Goal: Information Seeking & Learning: Learn about a topic

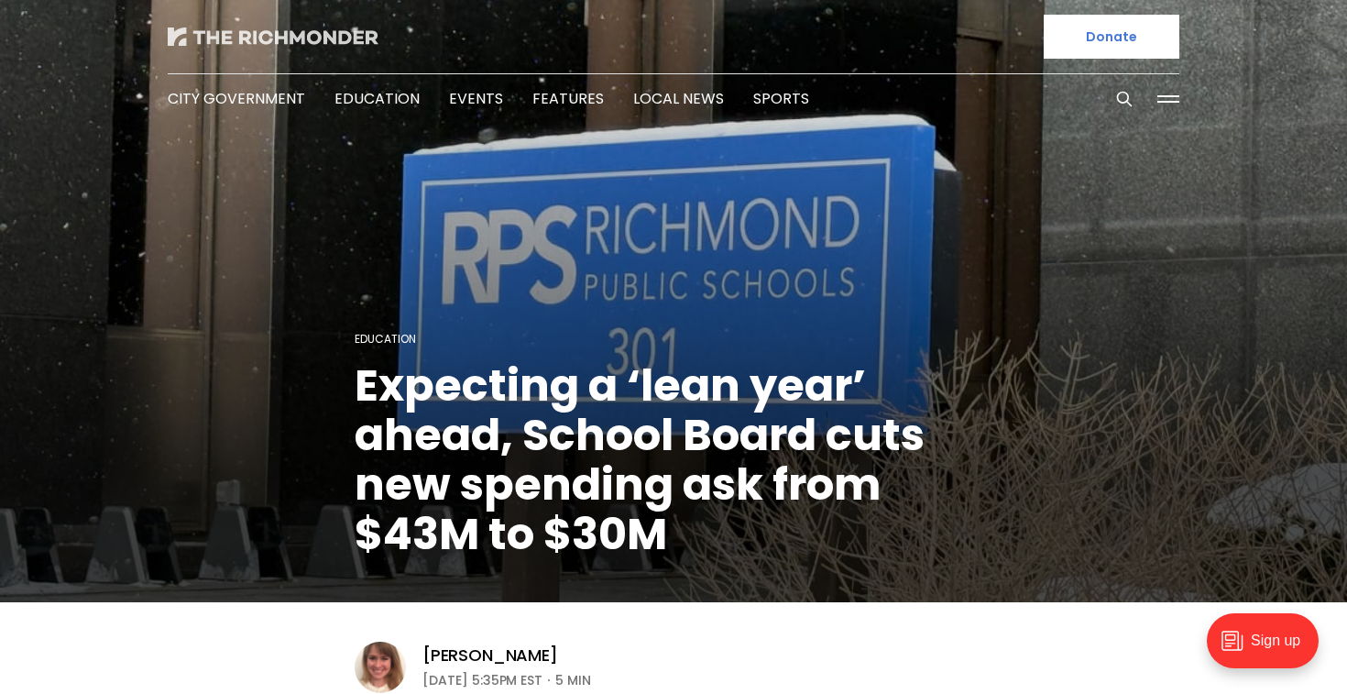
click at [224, 31] on img at bounding box center [273, 36] width 211 height 18
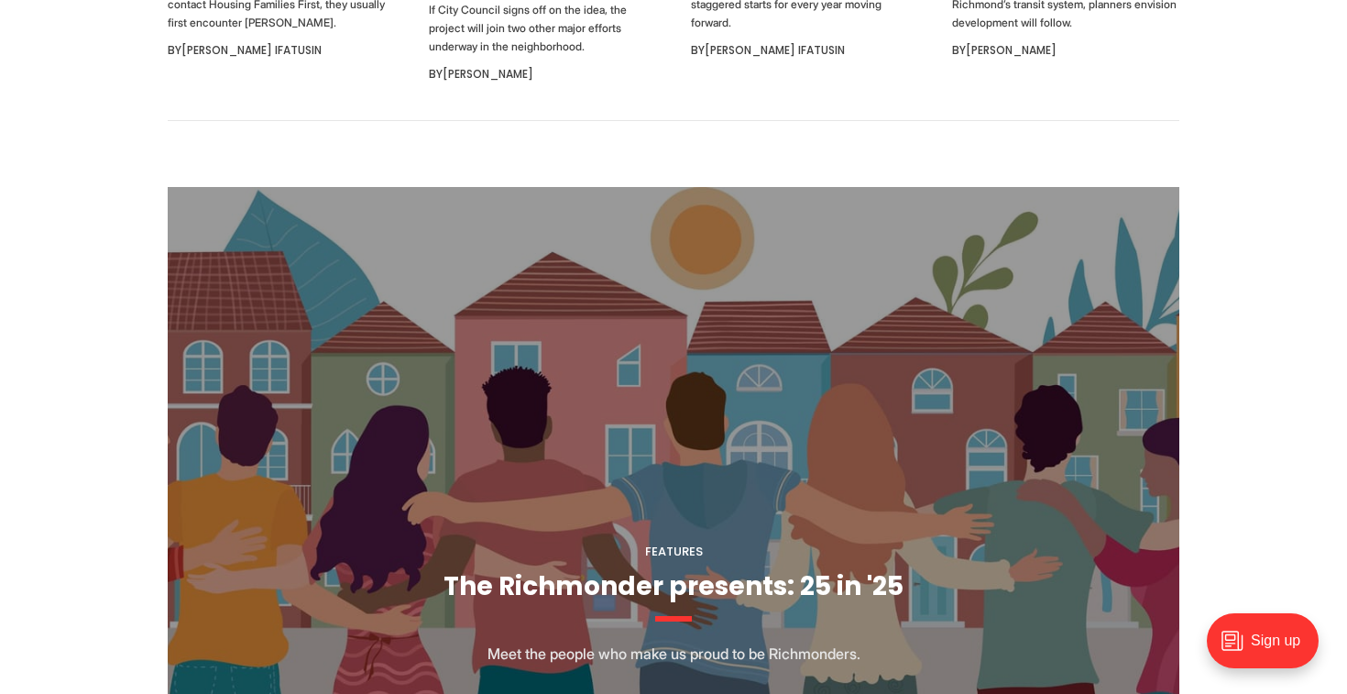
scroll to position [1491, 0]
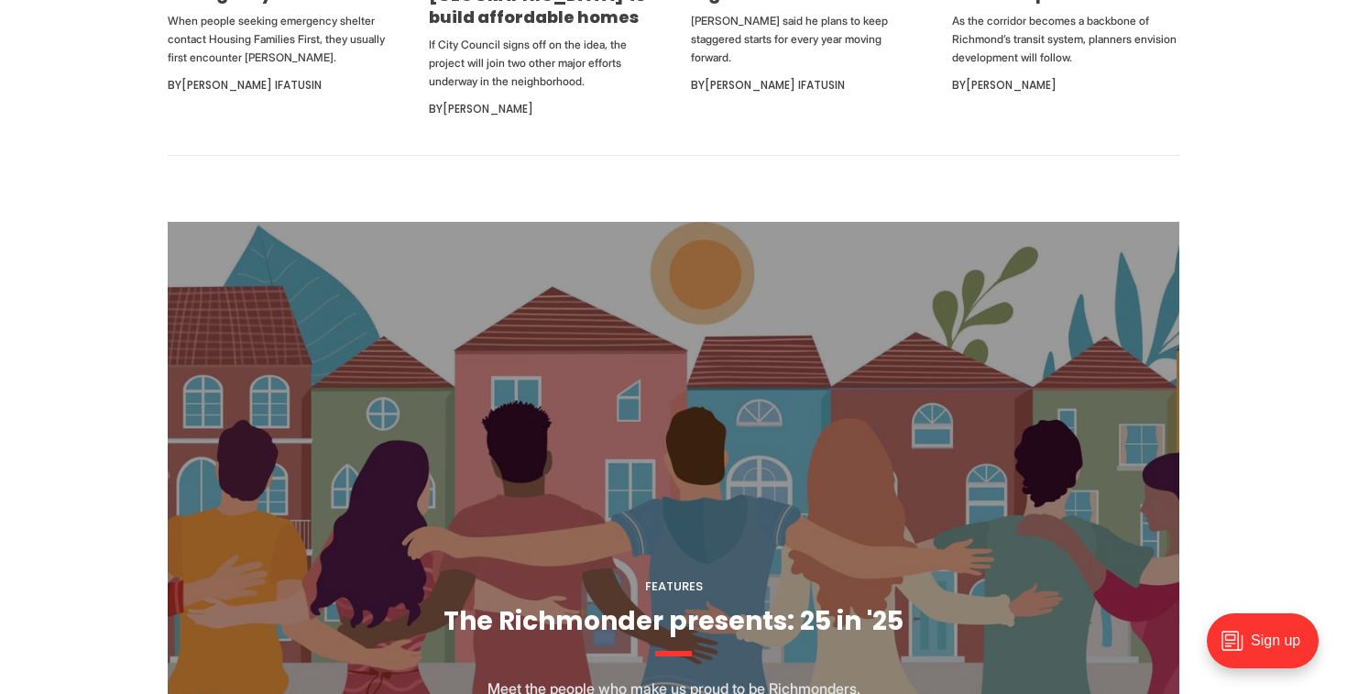
click at [774, 576] on figcaption "Features The Richmonder presents: 25 in '25 Meet the people who make us proud t…" at bounding box center [674, 510] width 1012 height 576
click at [712, 608] on link "The Richmonder presents: 25 in '25" at bounding box center [674, 621] width 460 height 36
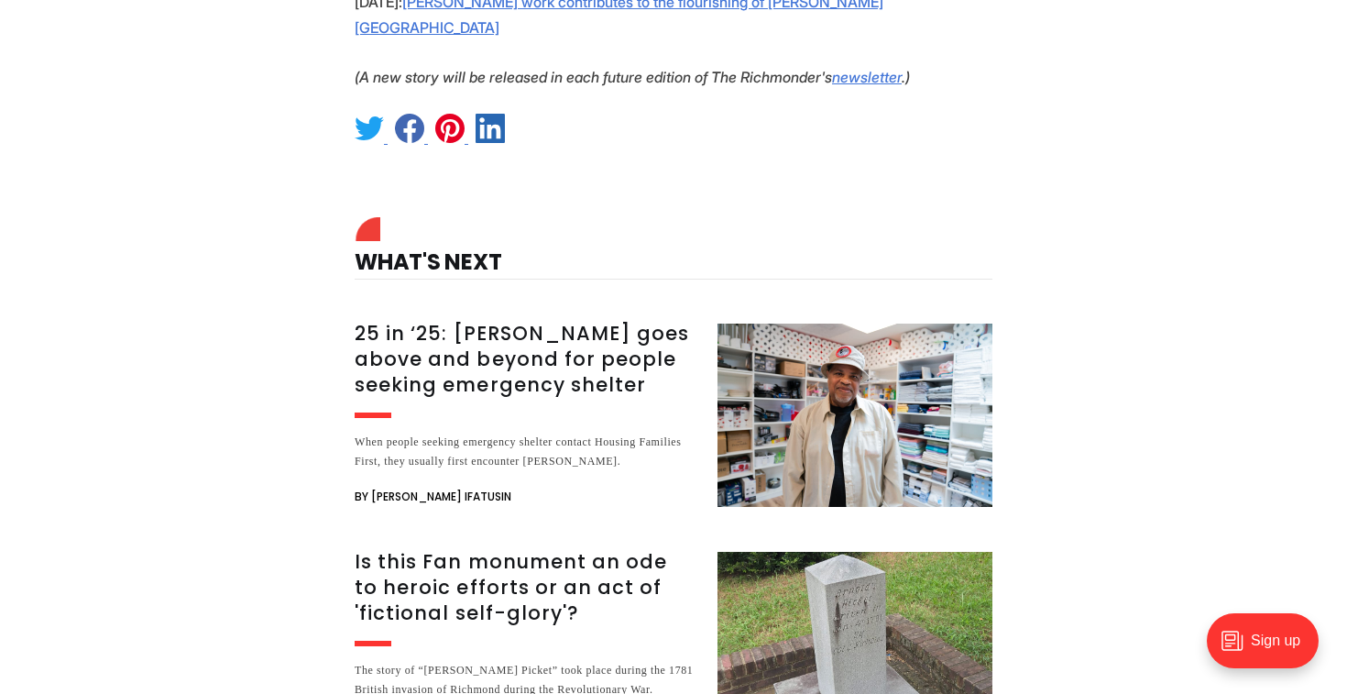
scroll to position [2173, 0]
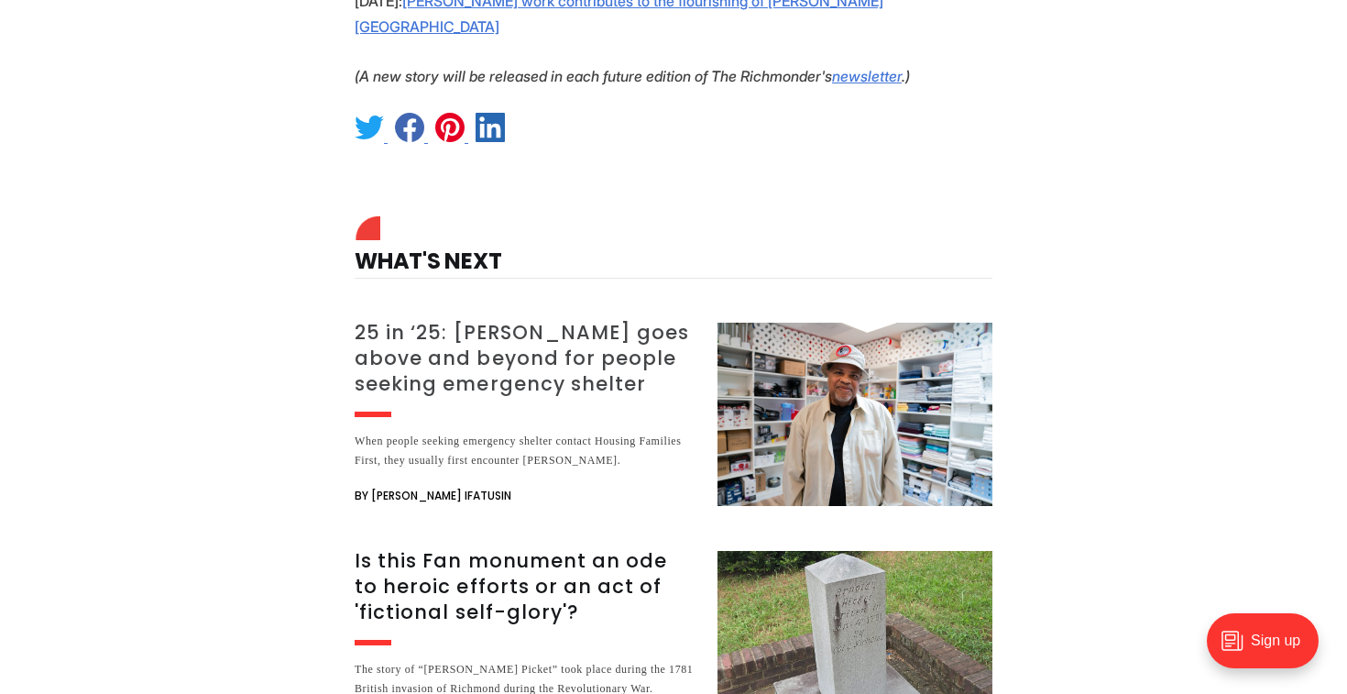
click at [527, 320] on h3 "25 in ‘25: [PERSON_NAME] goes above and beyond for people seeking emergency she…" at bounding box center [525, 358] width 341 height 77
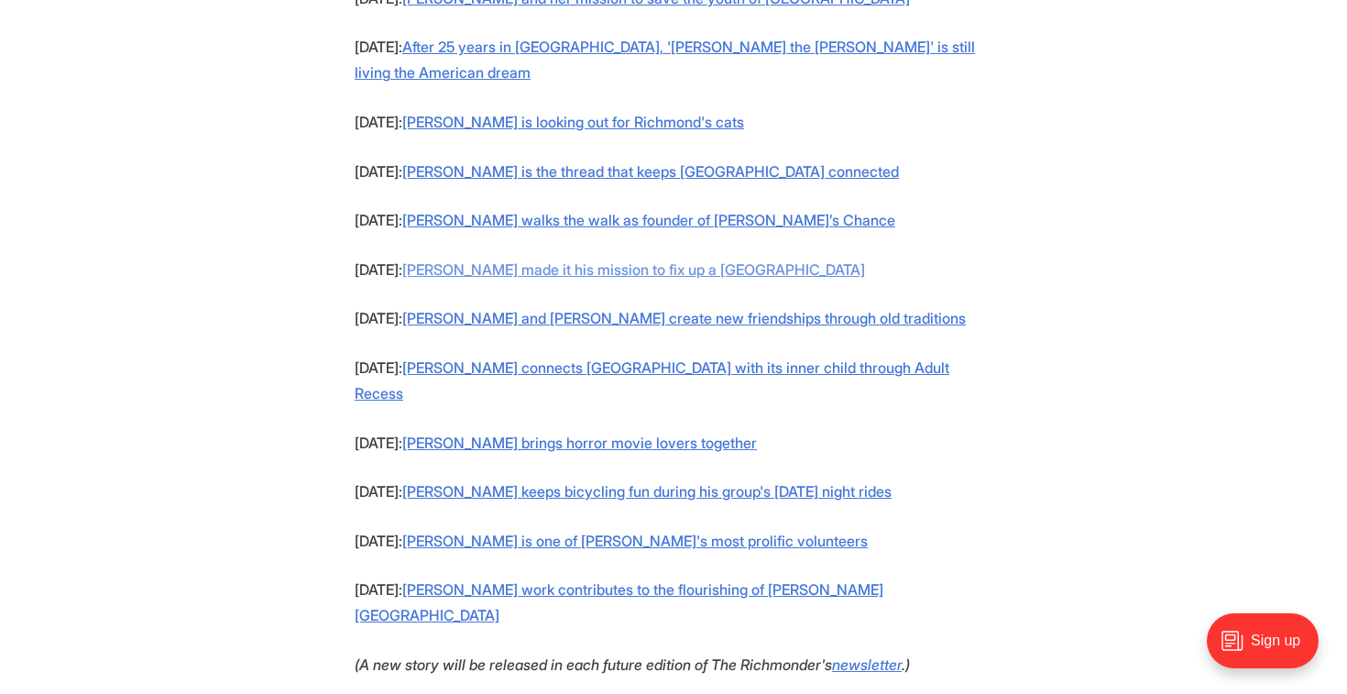
scroll to position [1585, 0]
click at [473, 268] on link "Bob Argabright made it his mission to fix up a South Richmond park" at bounding box center [633, 269] width 463 height 18
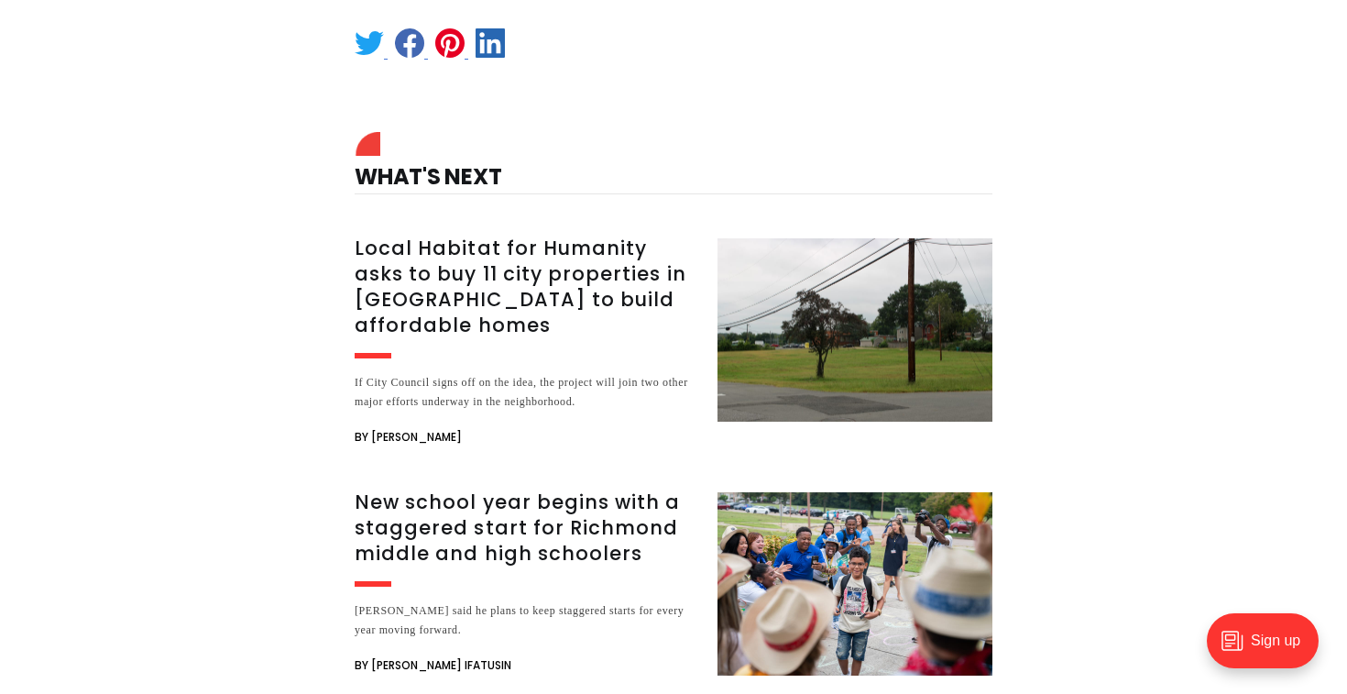
scroll to position [4860, 0]
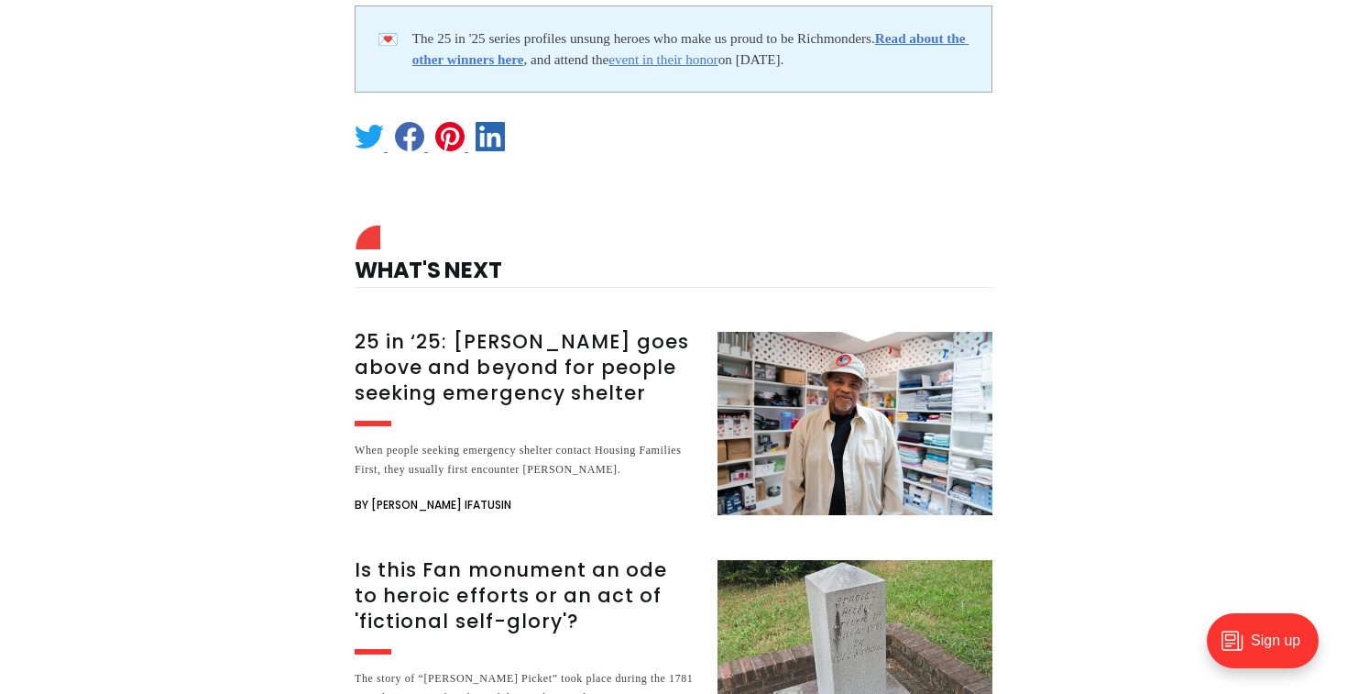
scroll to position [4498, 0]
